Goal: Transaction & Acquisition: Purchase product/service

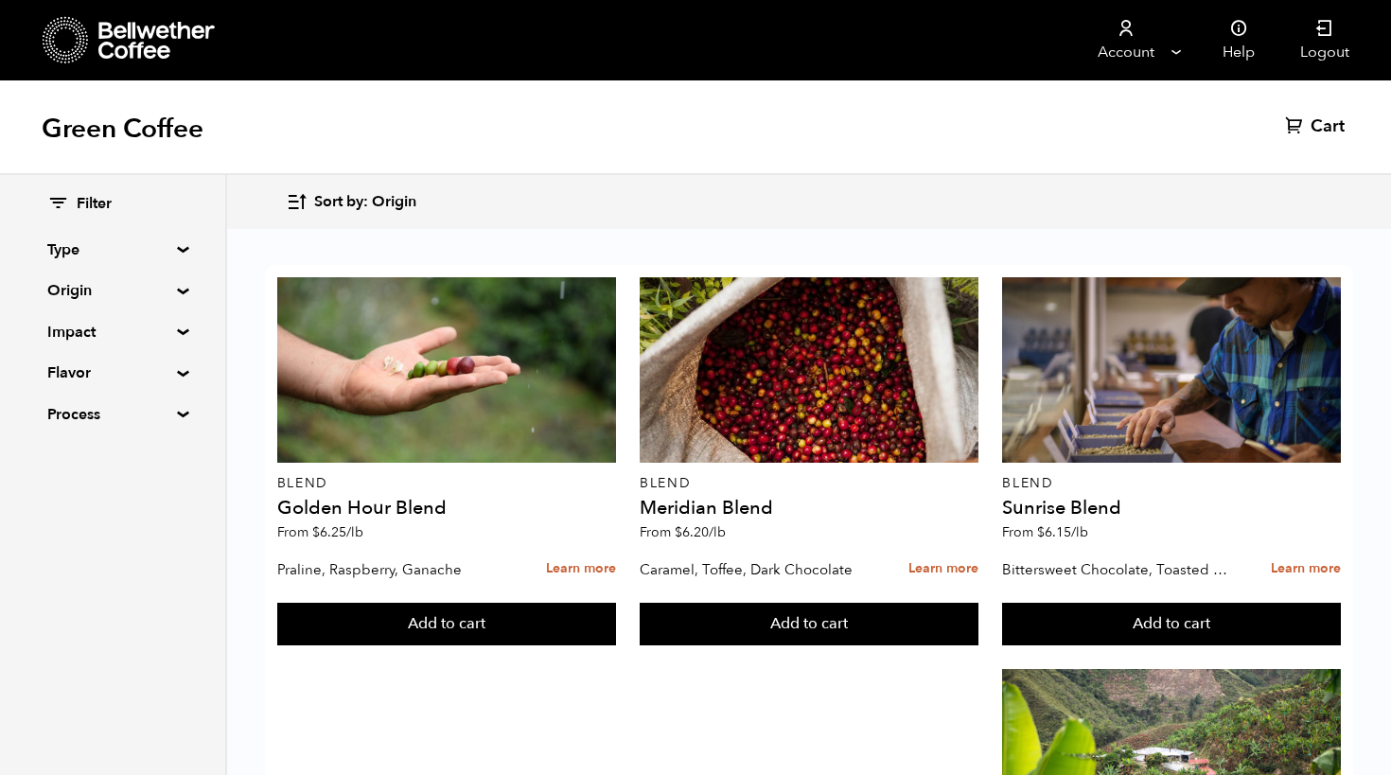
scroll to position [1888, 0]
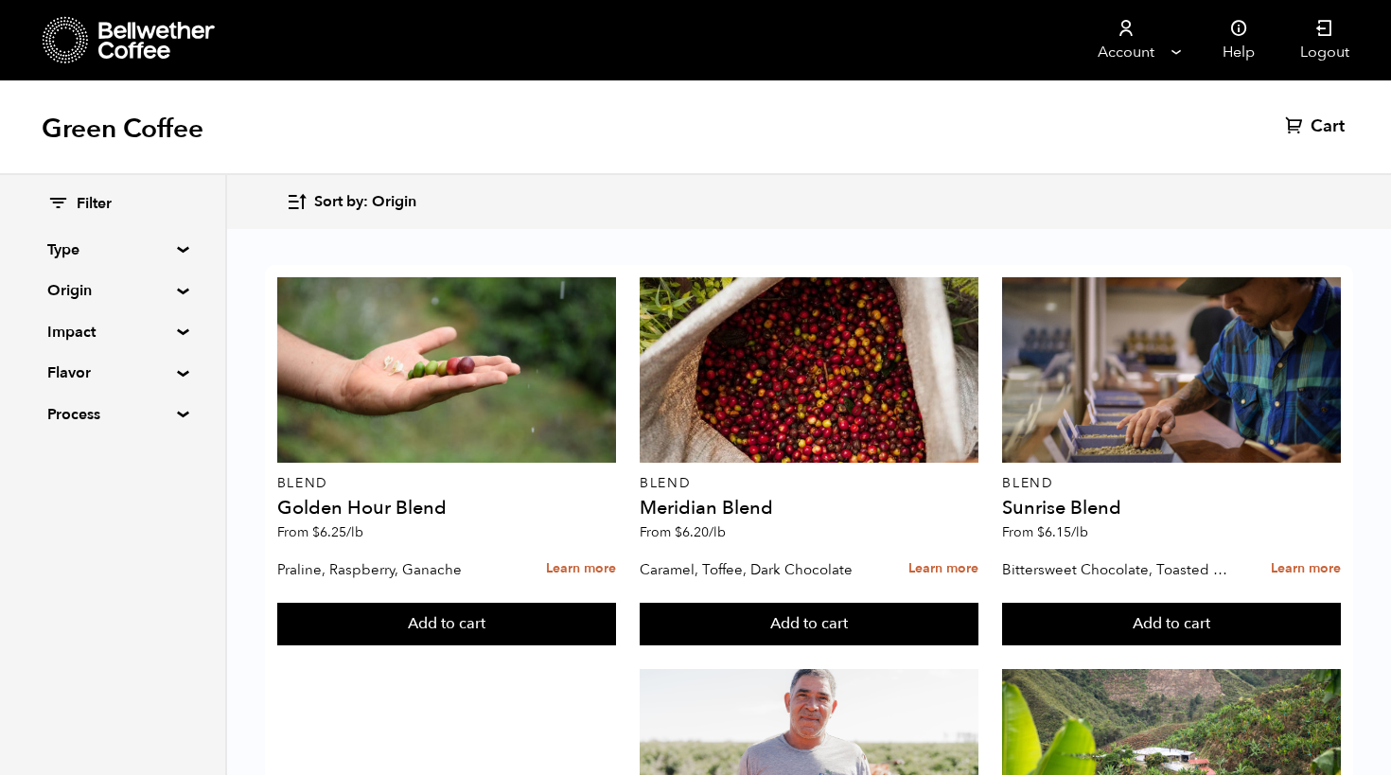
click at [178, 371] on summary "Flavor" at bounding box center [112, 372] width 131 height 23
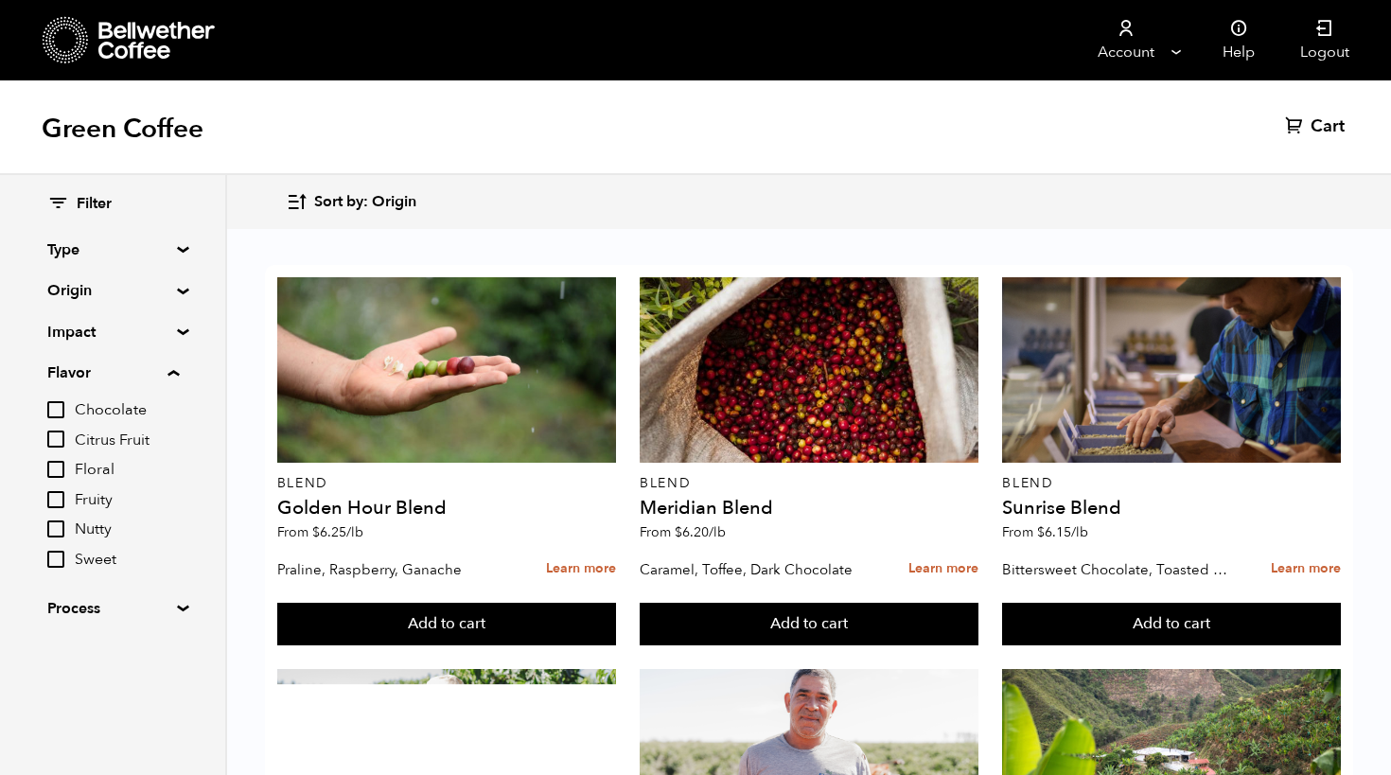
click at [58, 409] on input "Chocolate" at bounding box center [55, 409] width 17 height 17
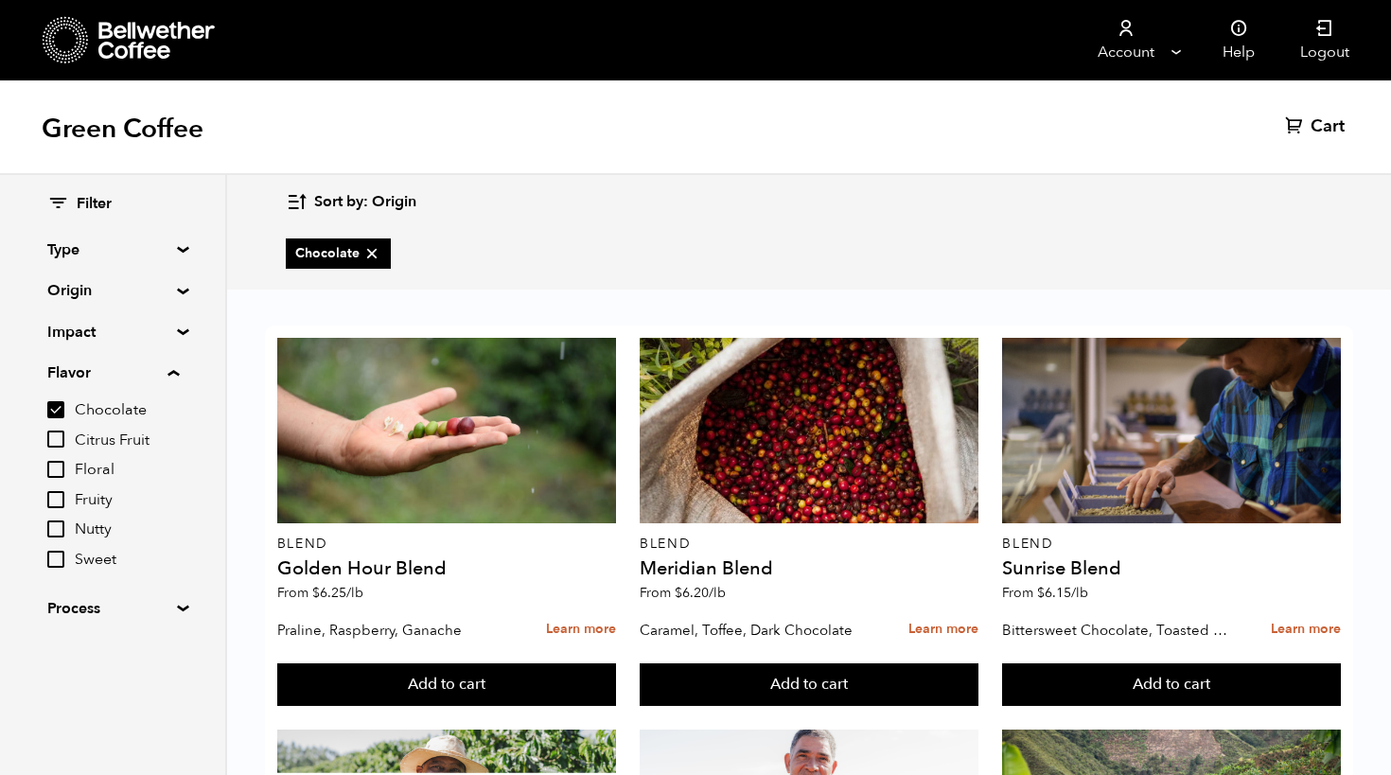
scroll to position [0, 0]
click at [64, 401] on input "Chocolate" at bounding box center [55, 409] width 17 height 17
checkbox input "false"
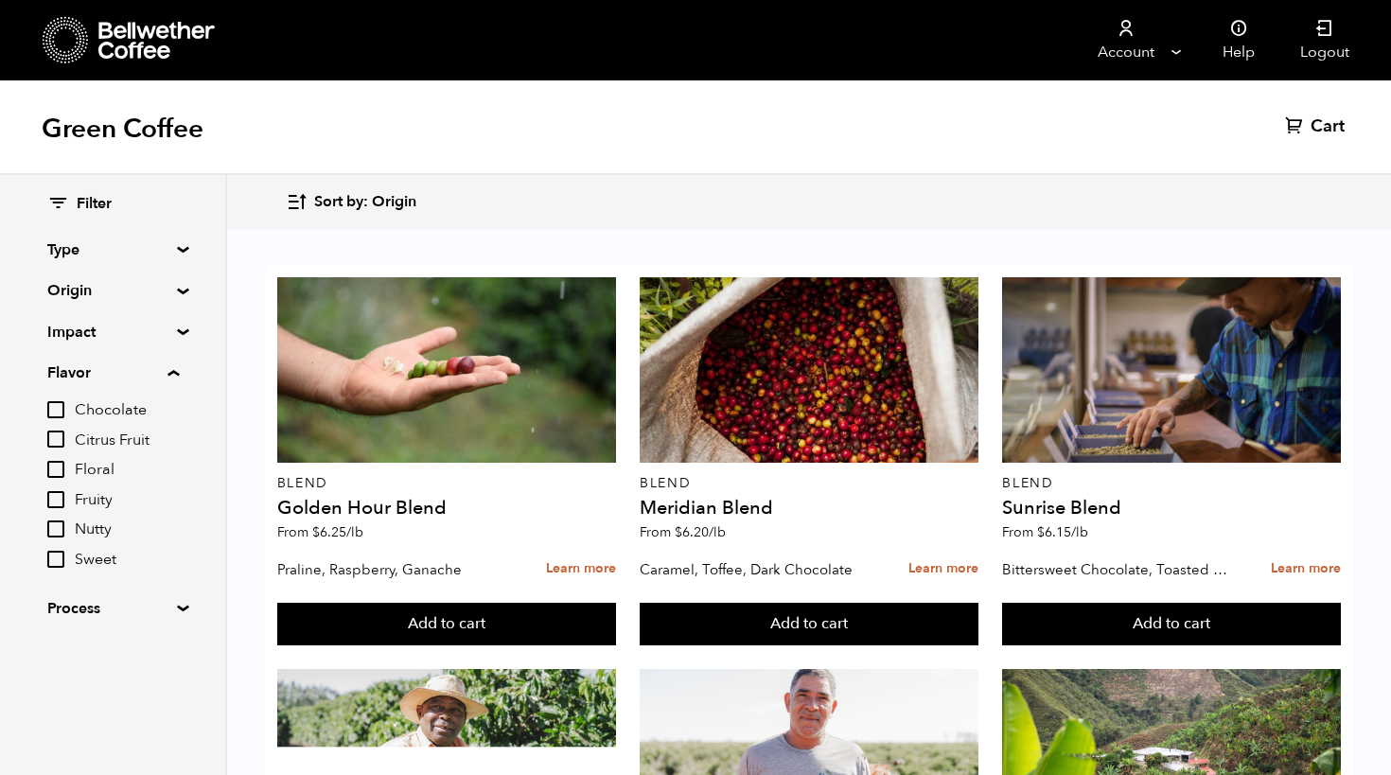
click at [179, 367] on summary "Flavor" at bounding box center [113, 372] width 132 height 23
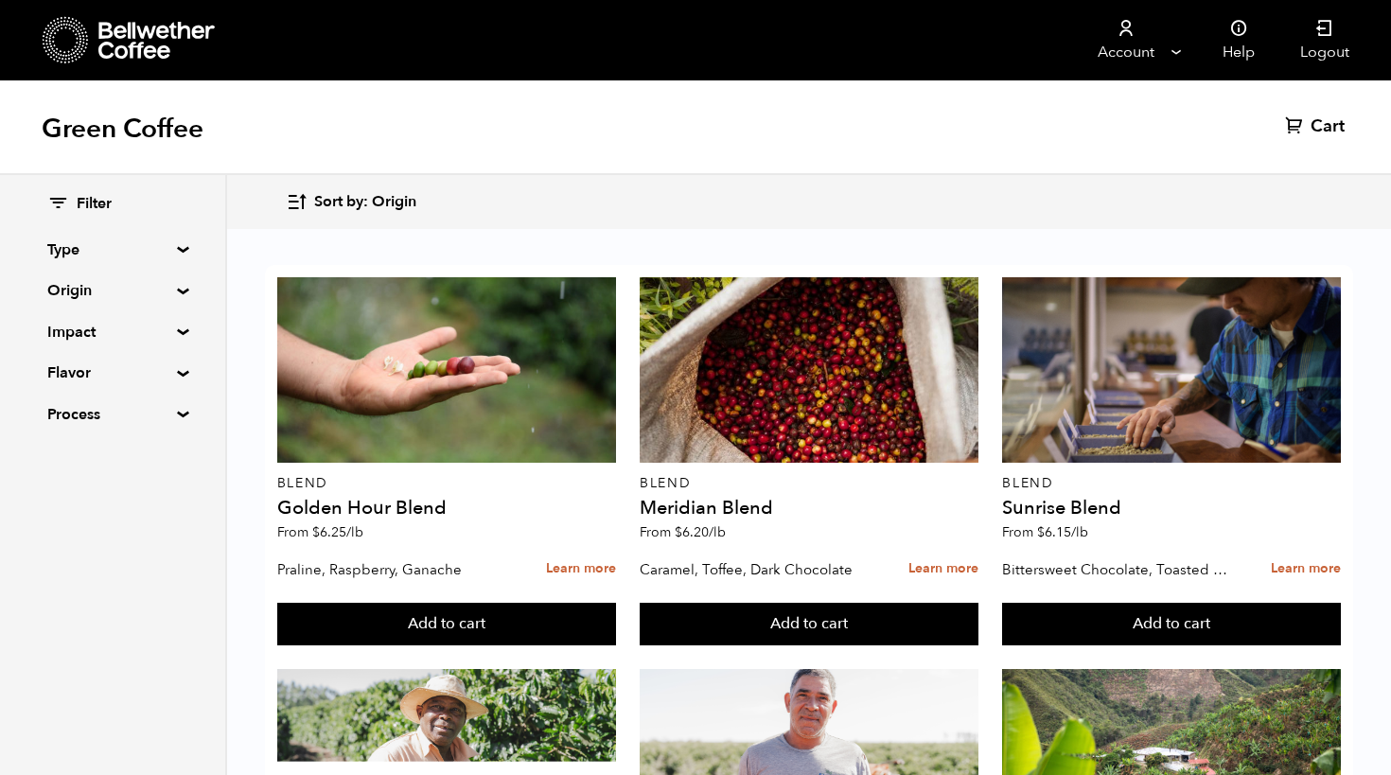
click at [173, 330] on summary "Impact" at bounding box center [112, 332] width 131 height 23
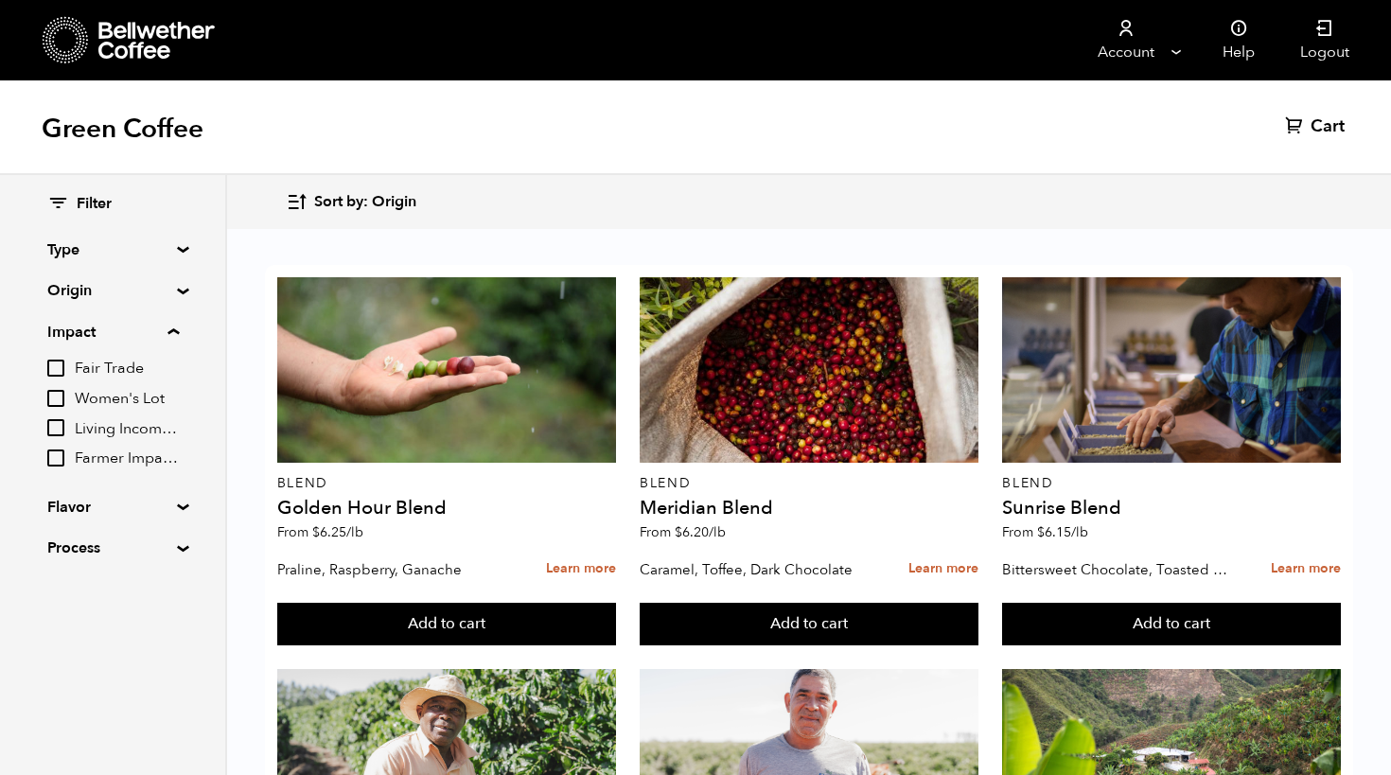
click at [173, 330] on summary "Impact" at bounding box center [113, 332] width 132 height 23
click at [175, 290] on summary "Origin" at bounding box center [112, 290] width 131 height 23
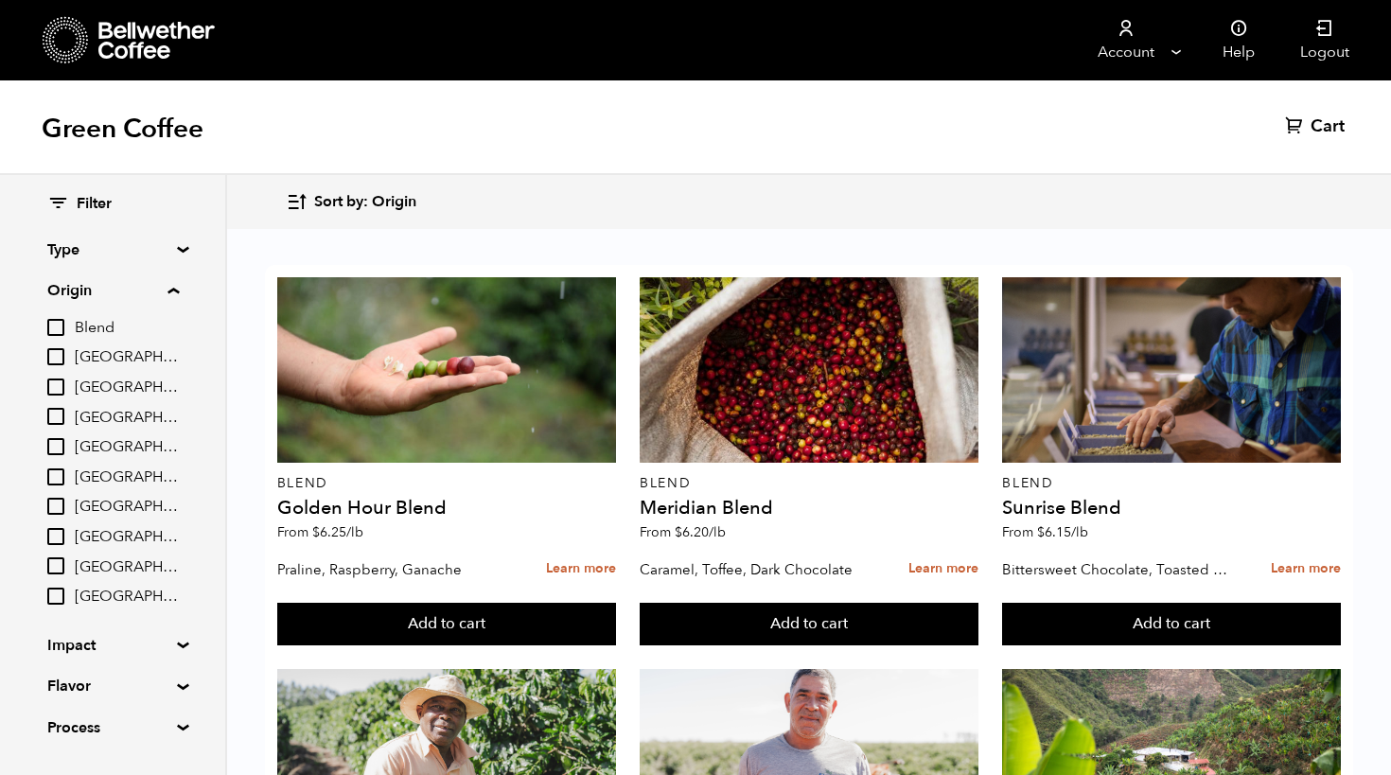
click at [175, 290] on summary "Origin" at bounding box center [113, 290] width 132 height 23
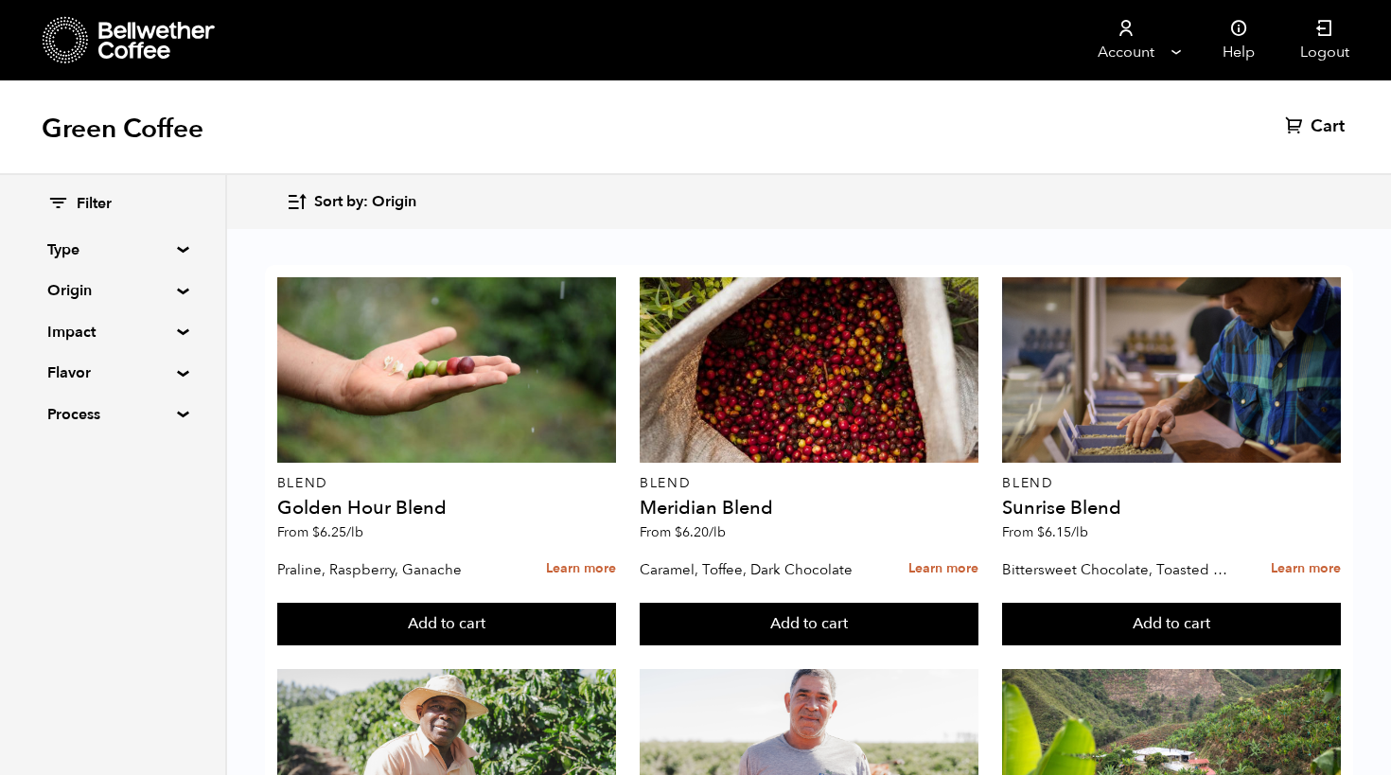
click at [177, 248] on summary "Type" at bounding box center [112, 249] width 131 height 23
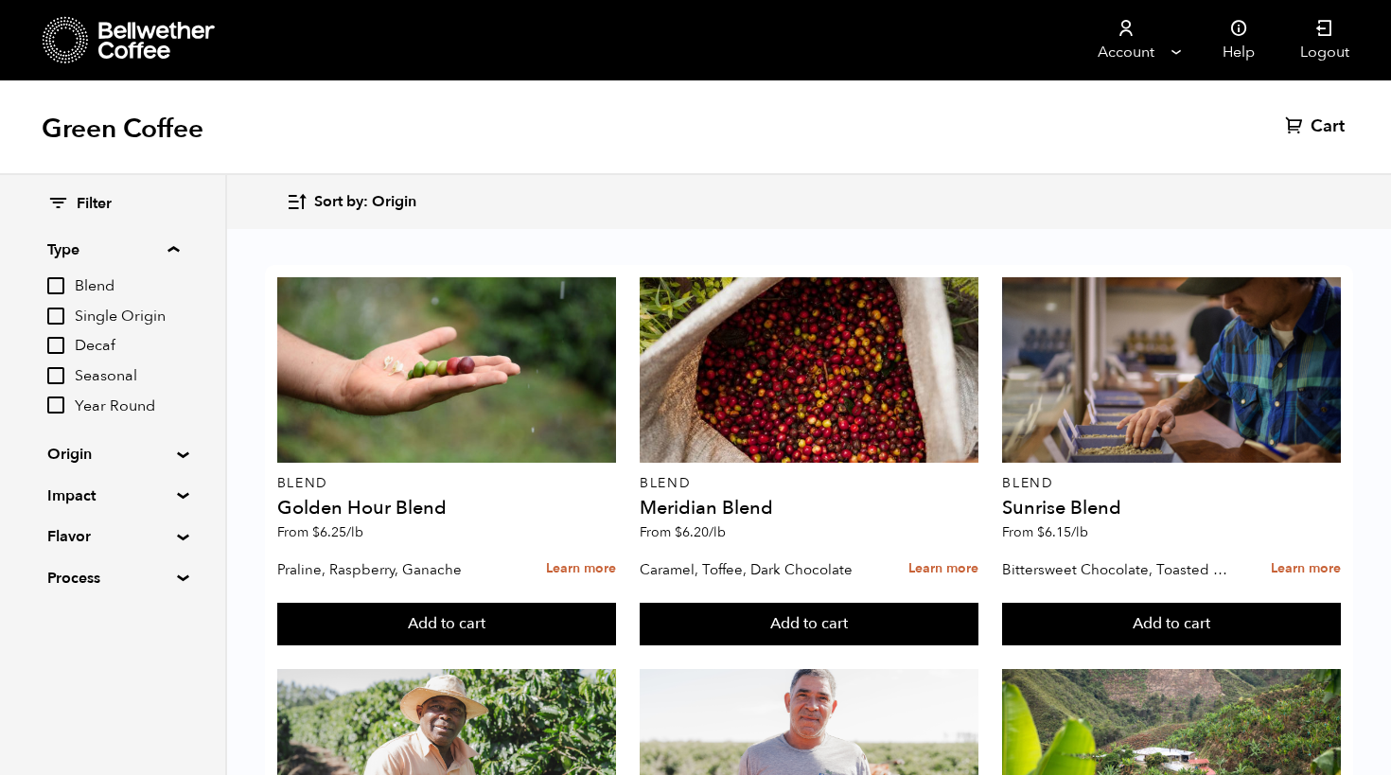
click at [59, 344] on input "Decaf" at bounding box center [55, 345] width 17 height 17
checkbox input "true"
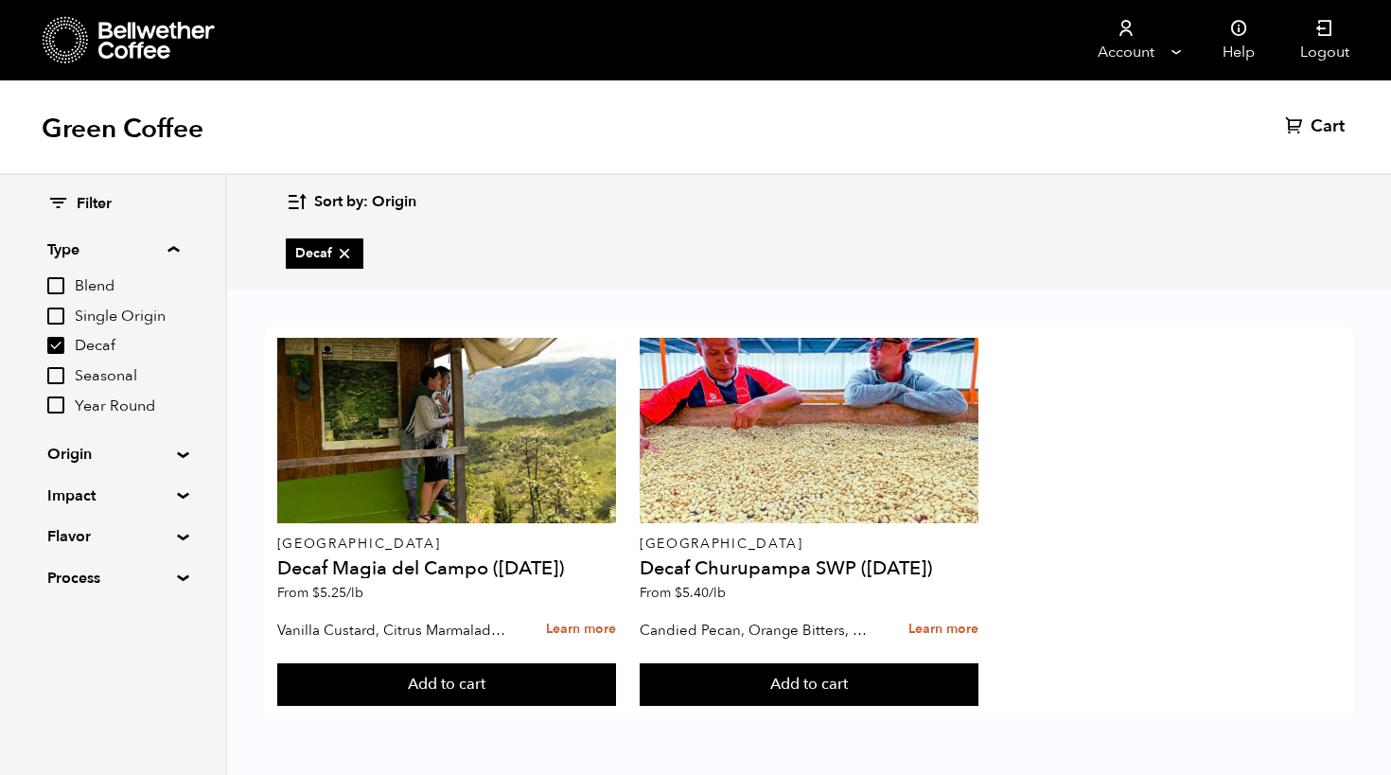
click at [169, 567] on summary "Process" at bounding box center [112, 578] width 131 height 23
click at [176, 571] on summary "Process" at bounding box center [113, 578] width 132 height 23
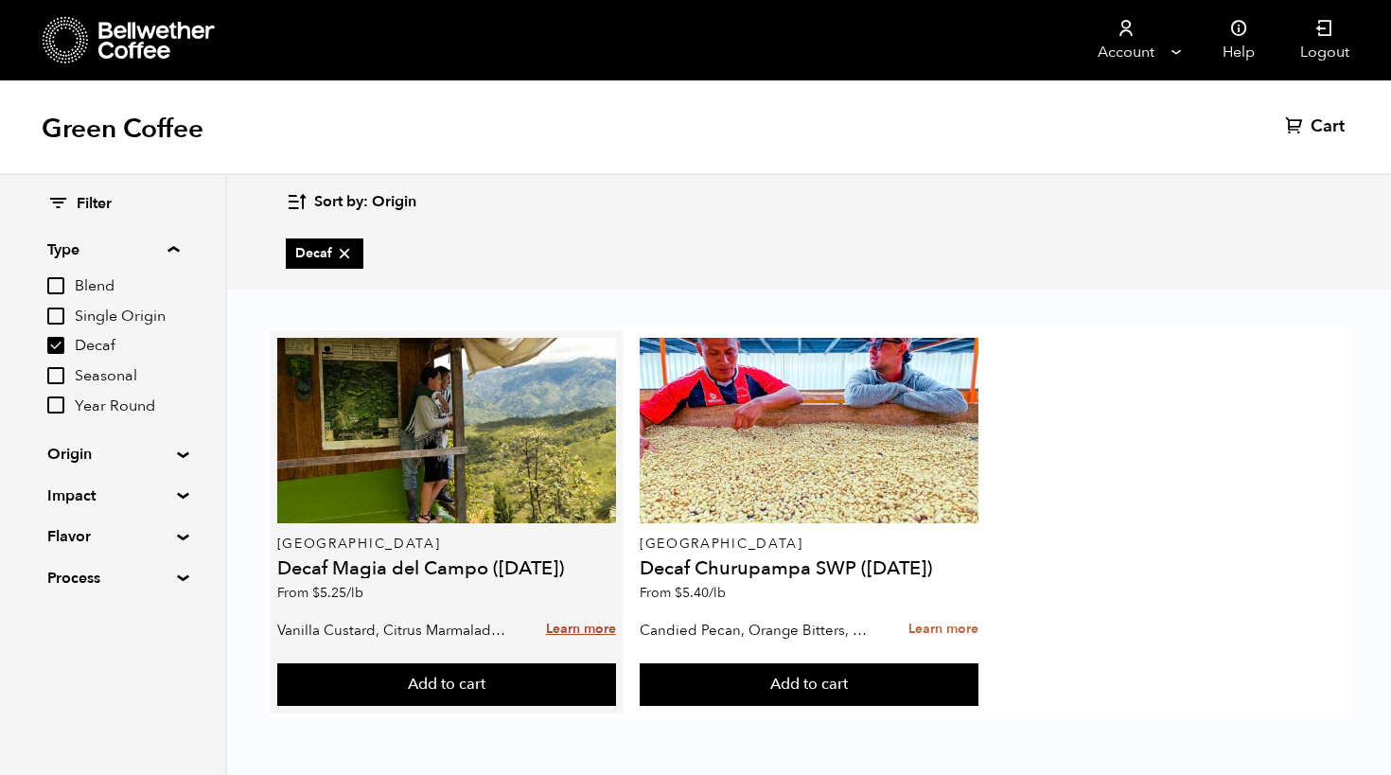
click at [574, 631] on link "Learn more" at bounding box center [581, 629] width 70 height 41
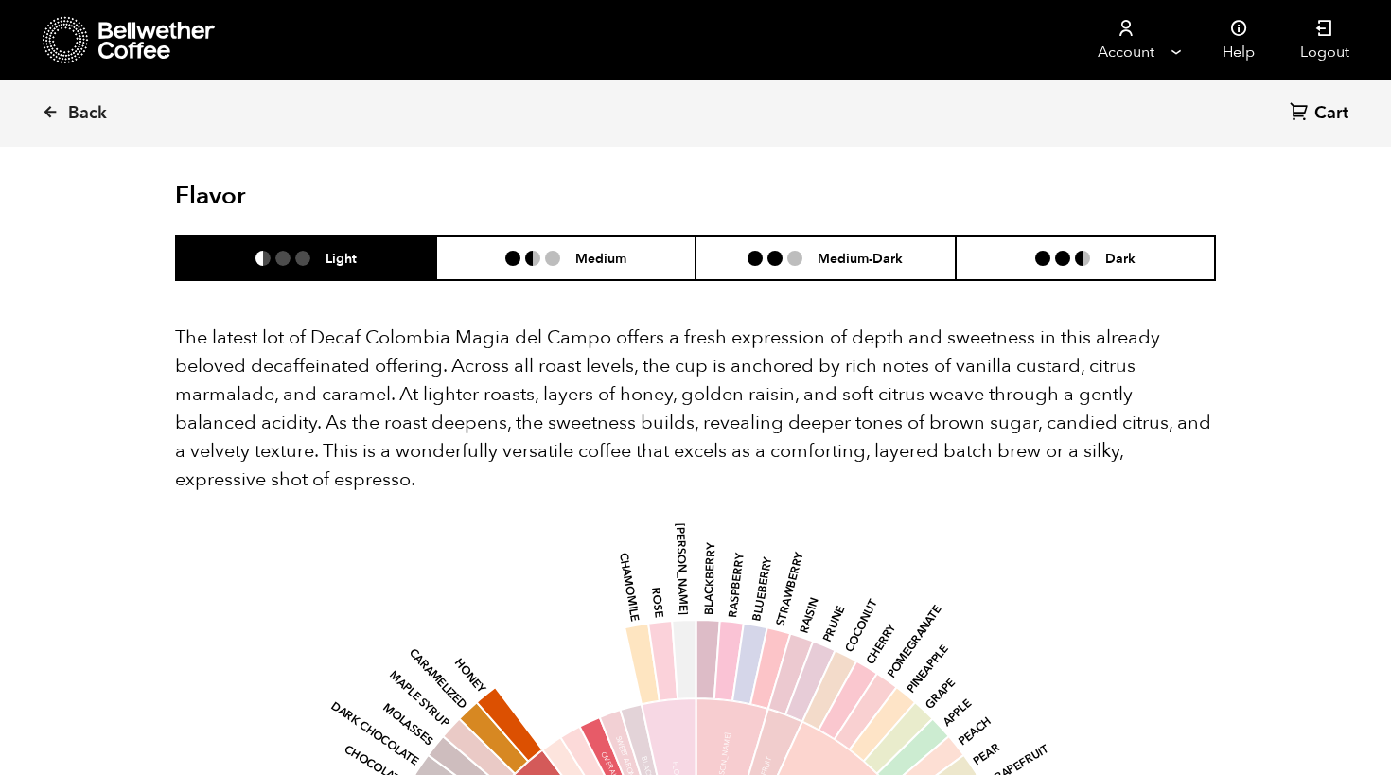
scroll to position [1753, 0]
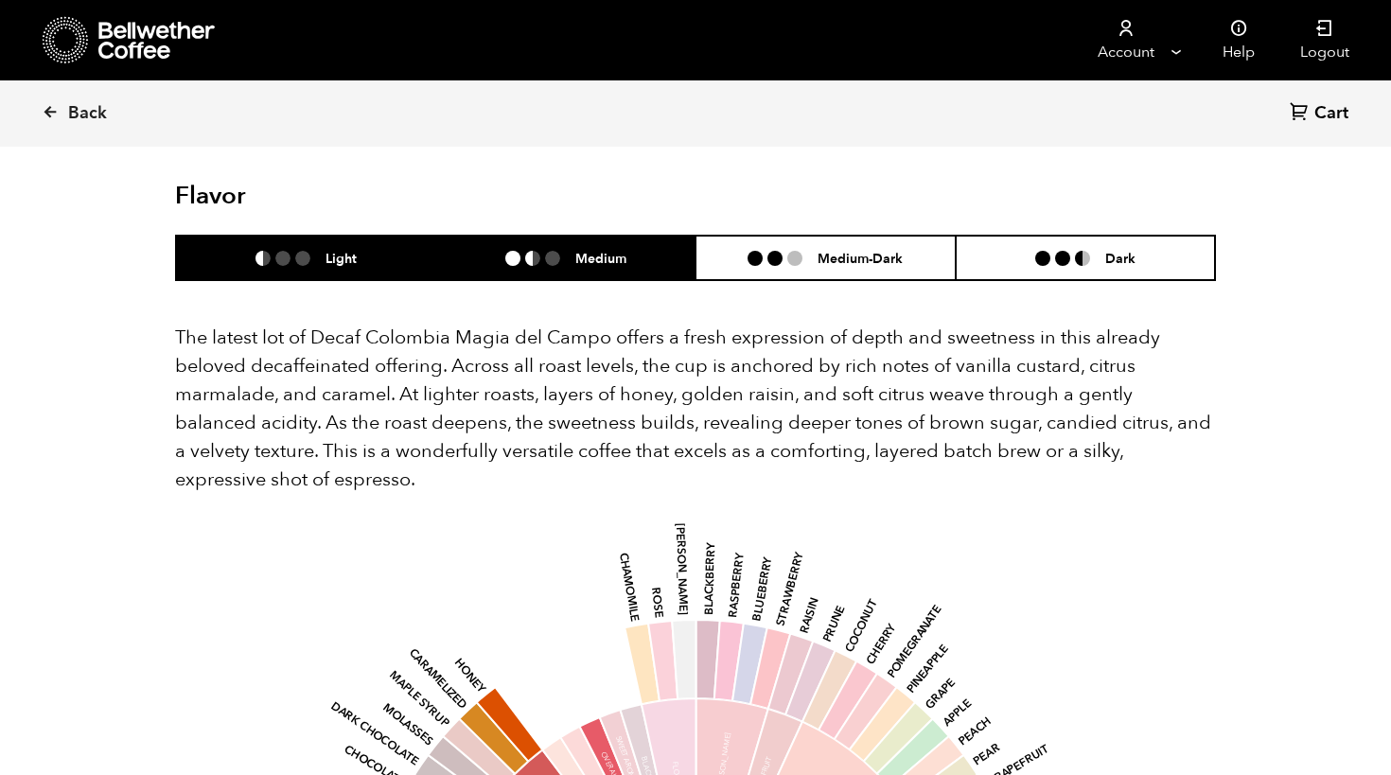
click at [622, 250] on h6 "Medium" at bounding box center [600, 258] width 51 height 16
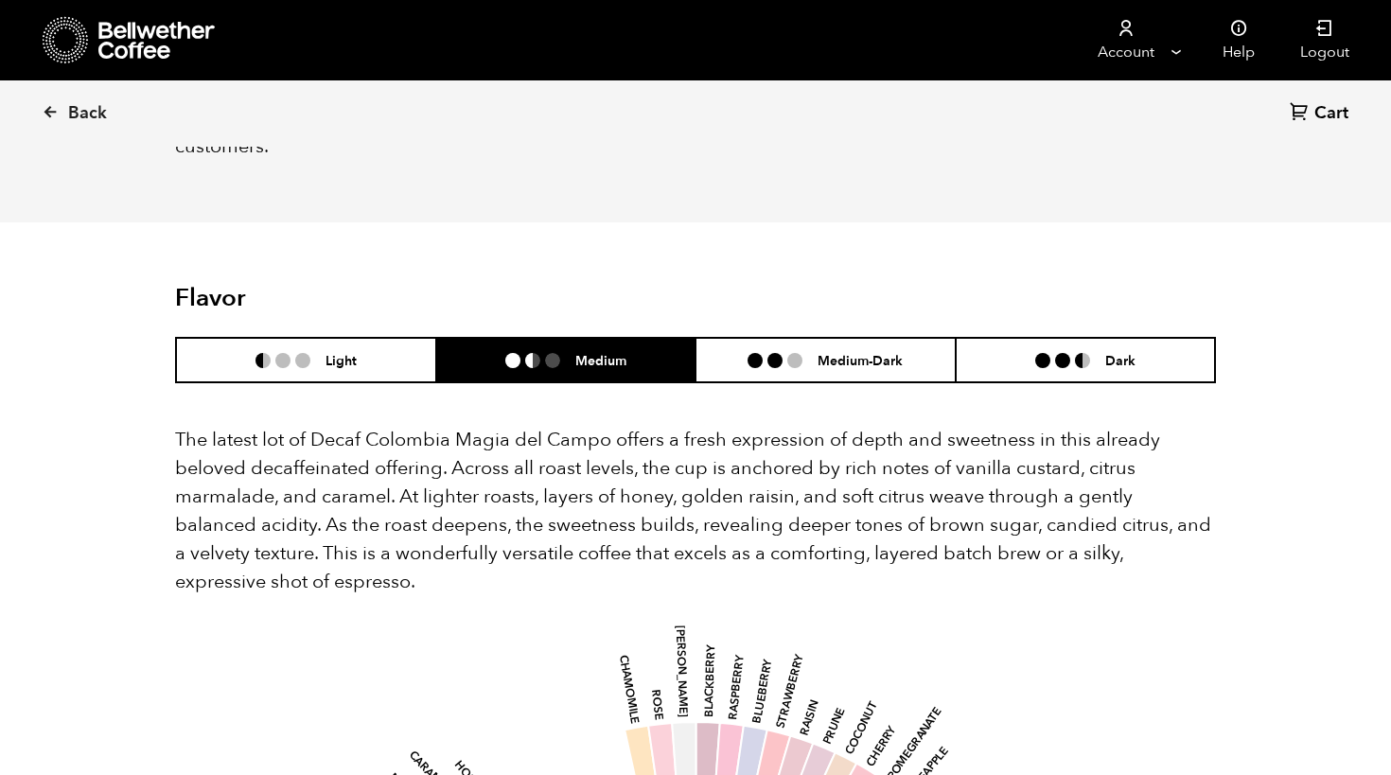
scroll to position [1651, 0]
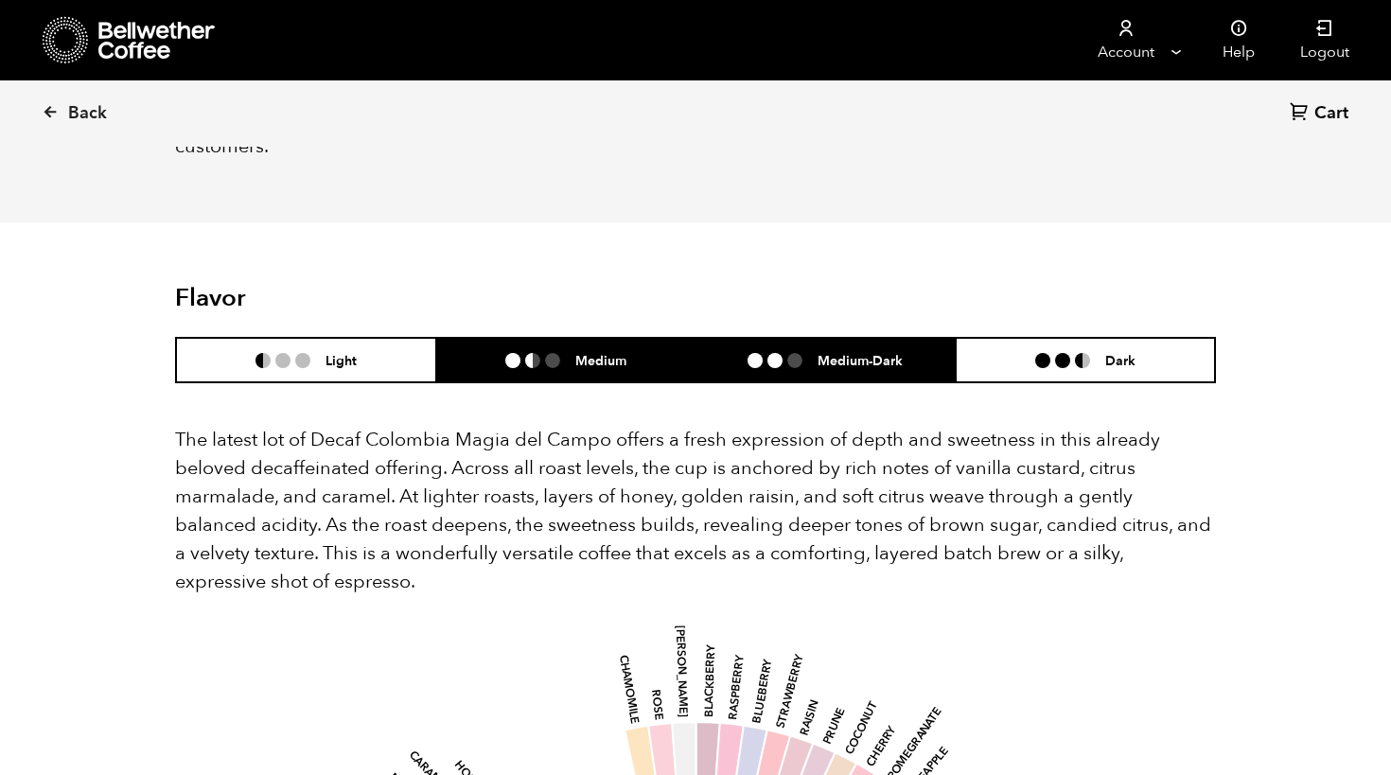
click at [916, 338] on li "Medium-Dark" at bounding box center [825, 360] width 260 height 44
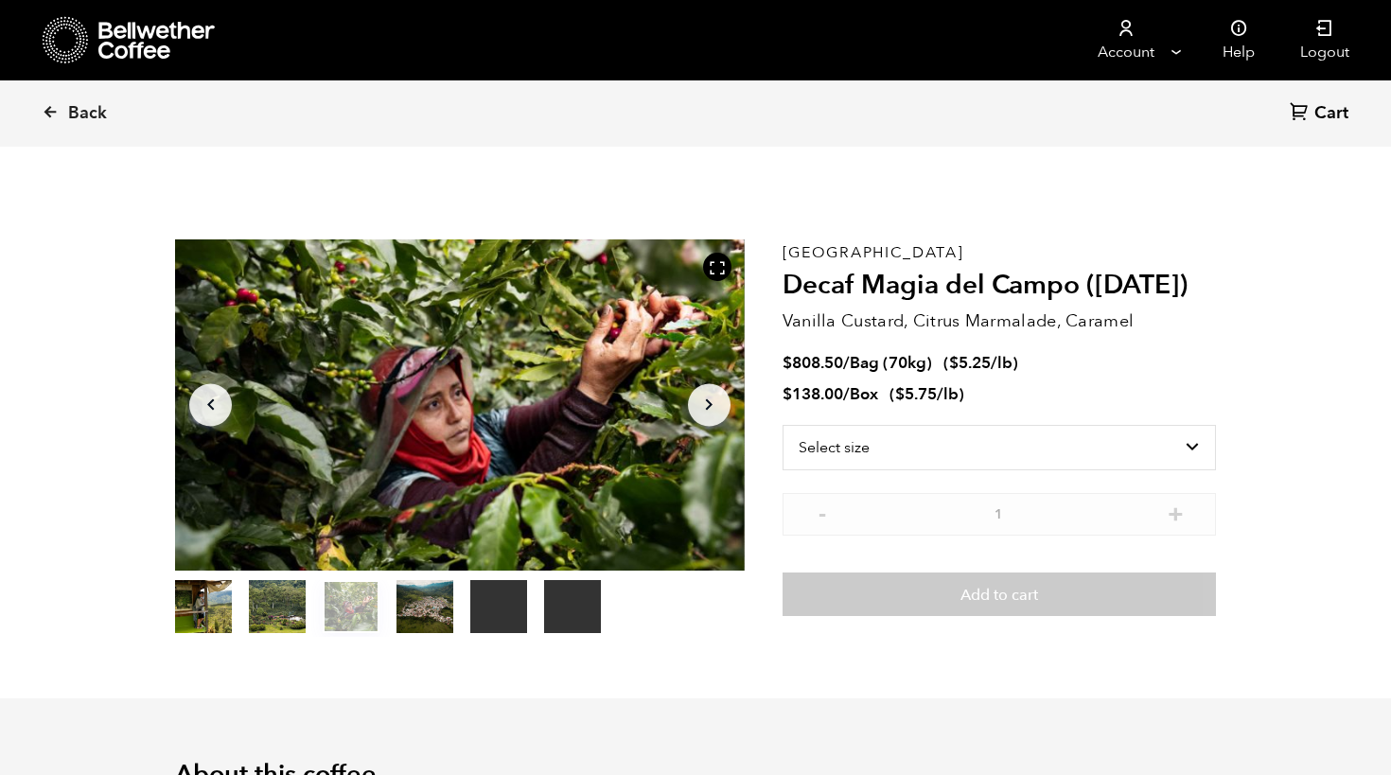
scroll to position [0, 0]
click at [215, 401] on icon "Arrow Left" at bounding box center [211, 405] width 23 height 23
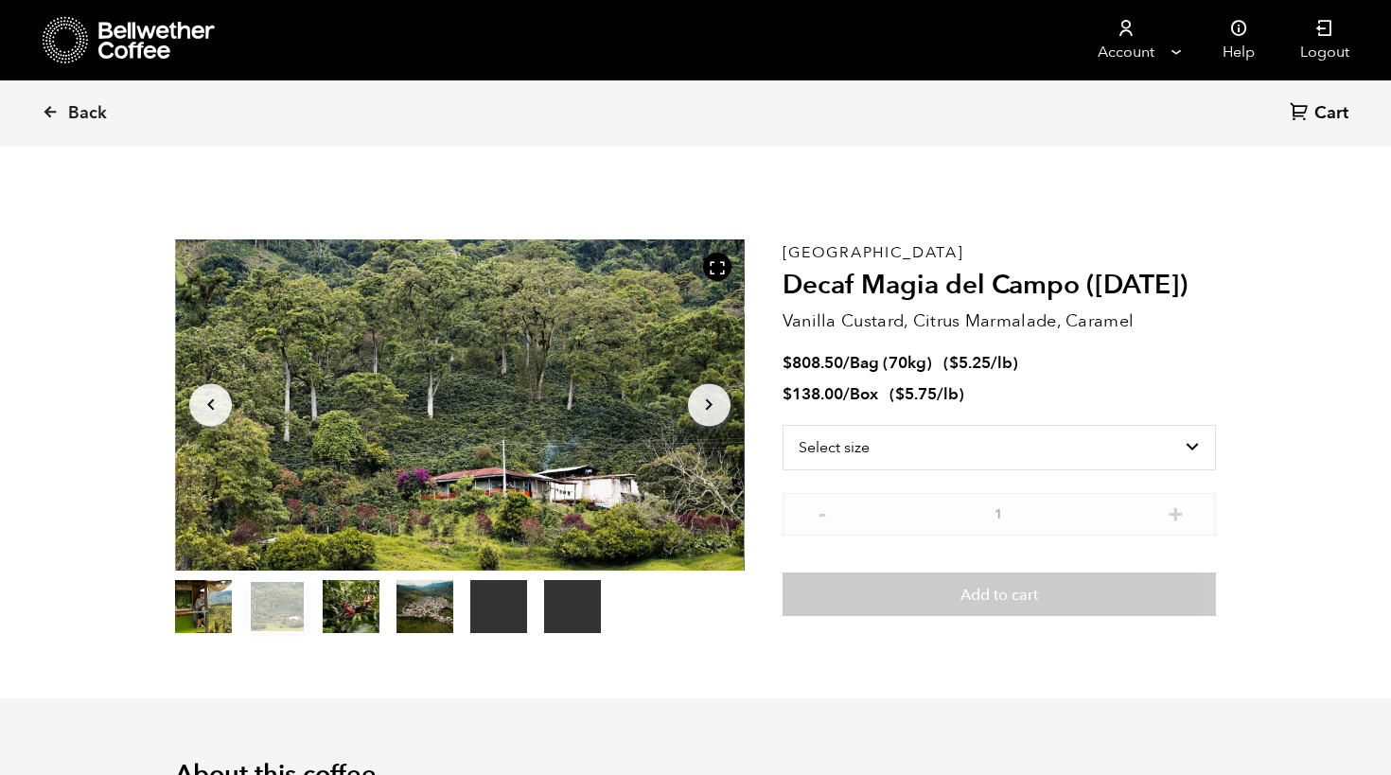
click at [215, 401] on icon "Arrow Left" at bounding box center [211, 405] width 23 height 23
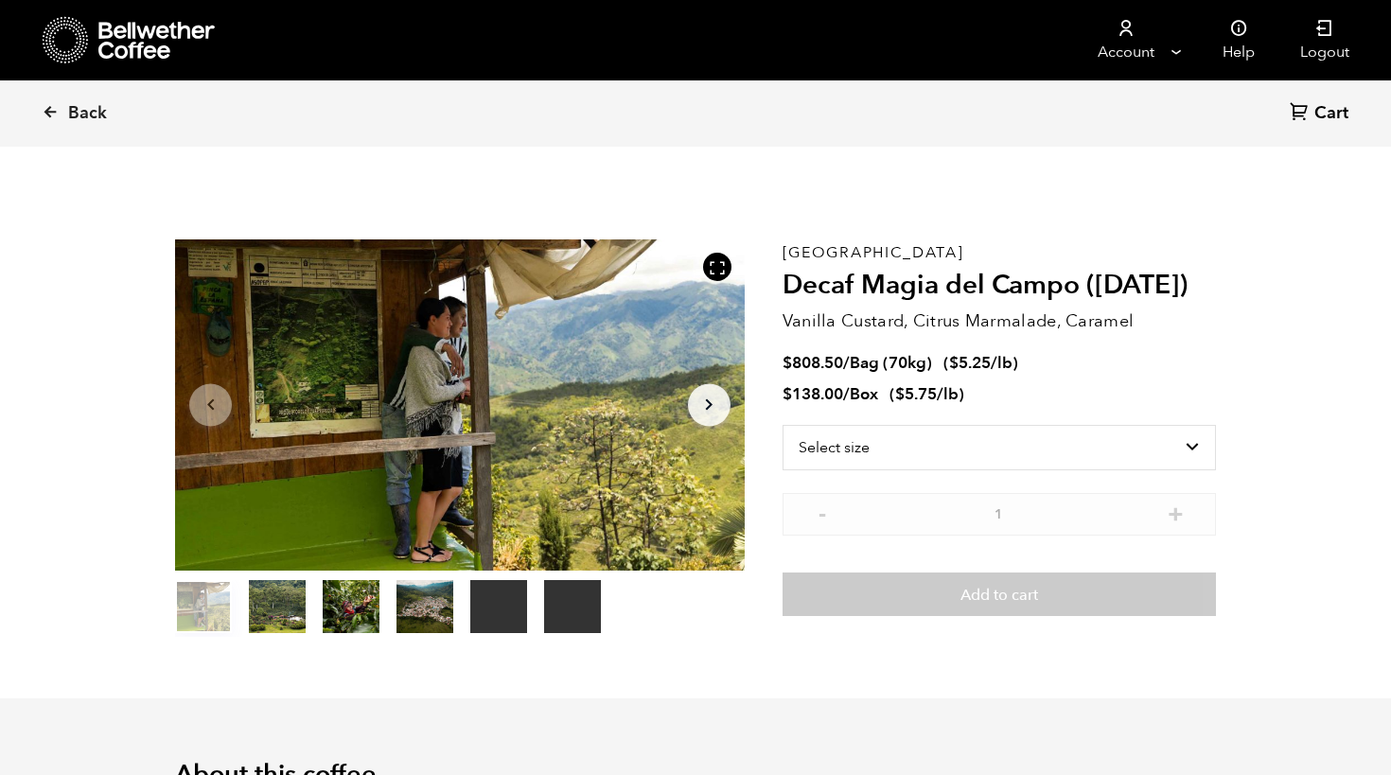
click at [215, 401] on icon "Arrow Left" at bounding box center [211, 405] width 23 height 23
click at [711, 404] on icon "button" at bounding box center [709, 404] width 7 height 11
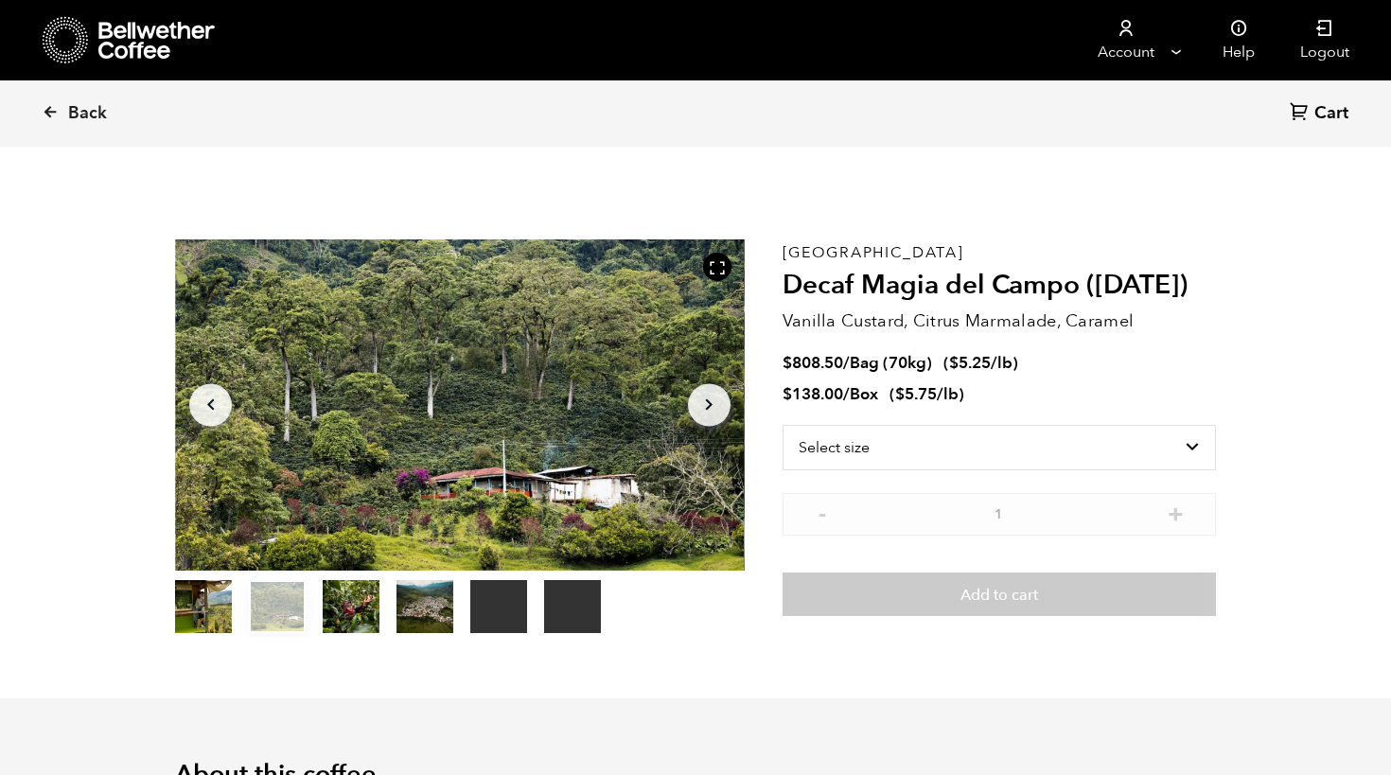
click at [711, 404] on icon "button" at bounding box center [709, 404] width 7 height 11
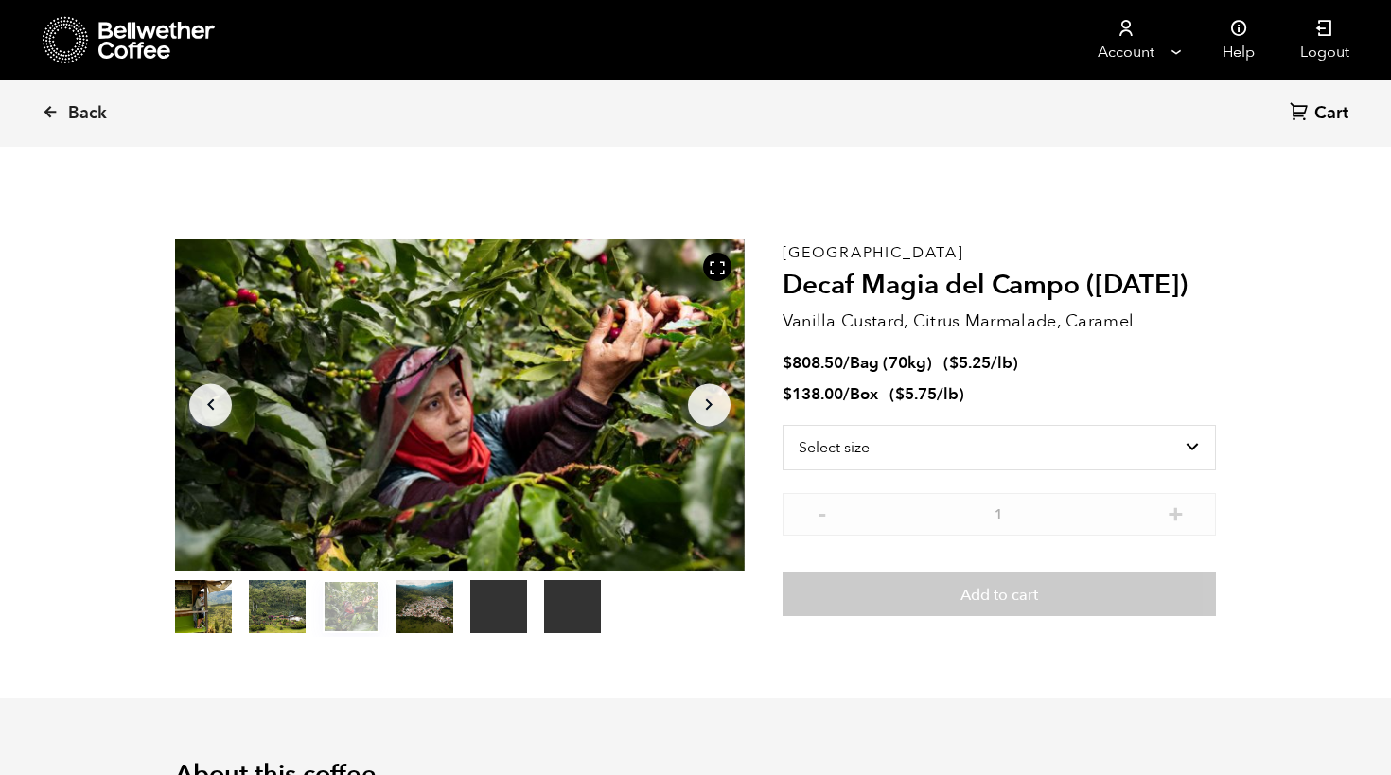
click at [711, 404] on icon "button" at bounding box center [709, 404] width 7 height 11
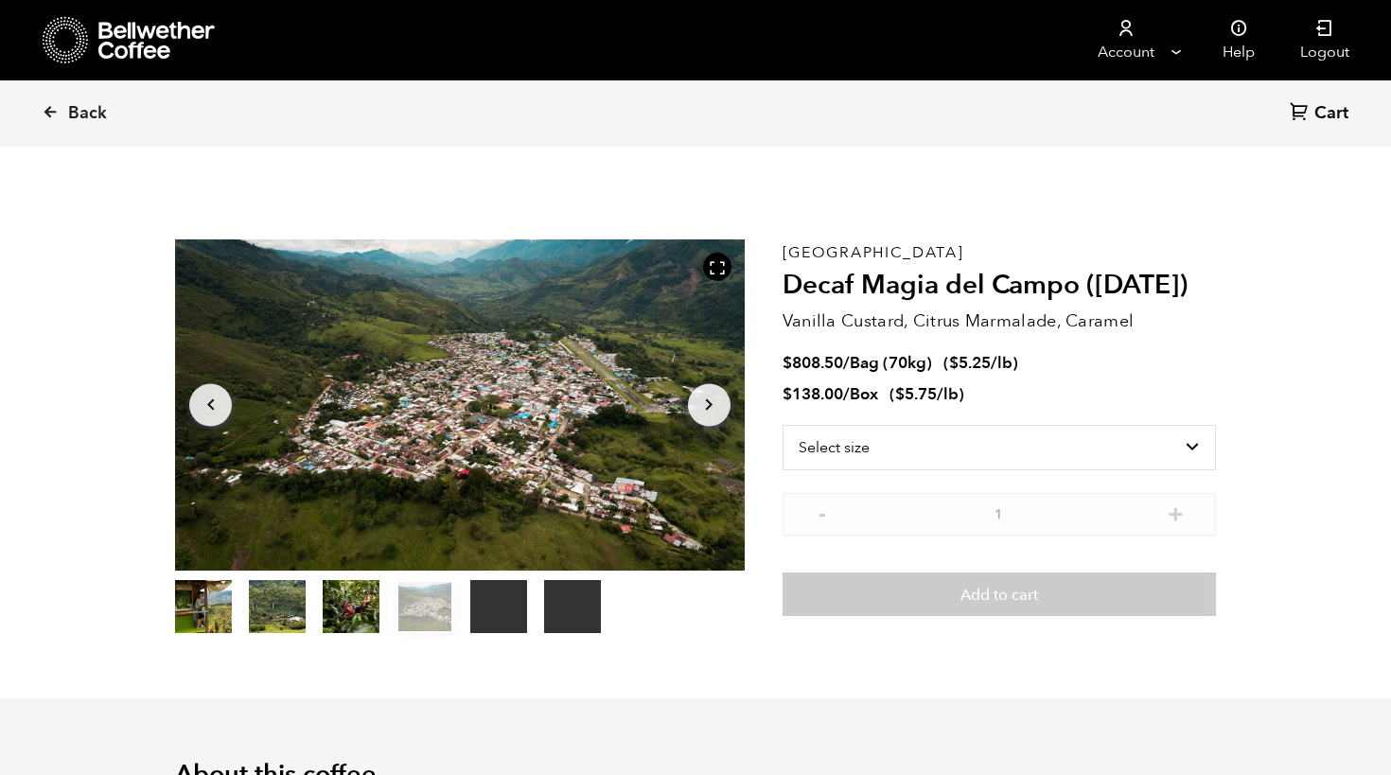
click at [711, 404] on icon "button" at bounding box center [709, 404] width 7 height 11
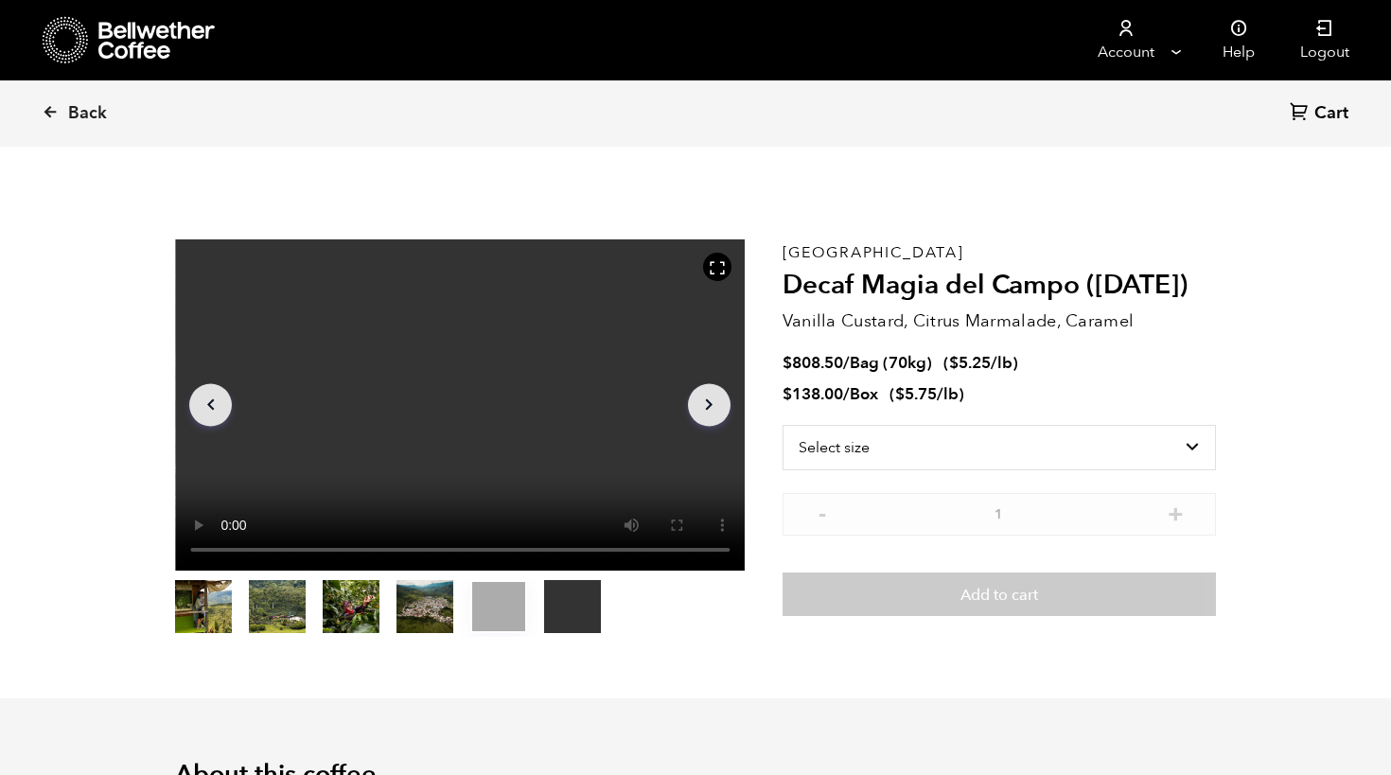
click at [711, 404] on icon "button" at bounding box center [709, 404] width 7 height 11
click at [88, 112] on span "Back" at bounding box center [87, 113] width 39 height 23
